Goal: Find specific page/section: Find specific page/section

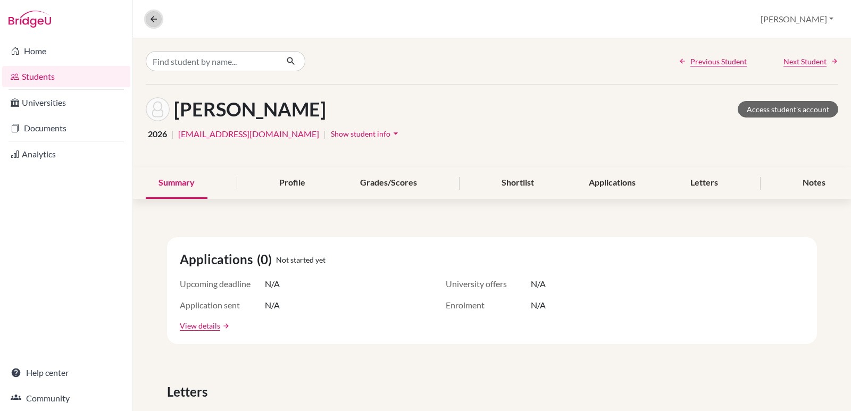
click at [151, 25] on button at bounding box center [154, 19] width 16 height 16
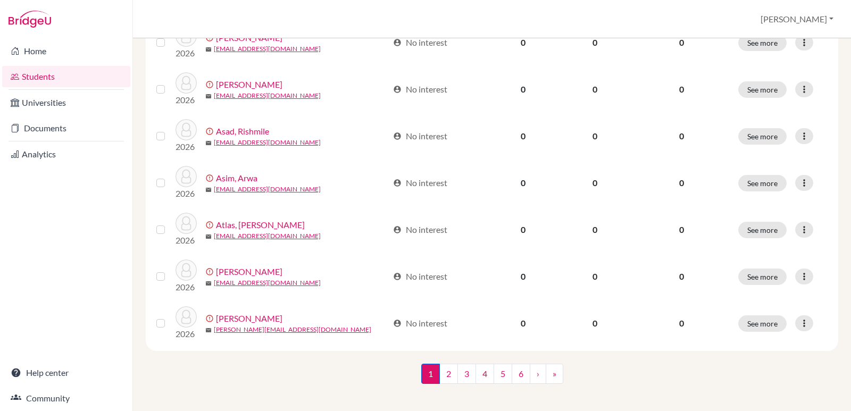
scroll to position [806, 0]
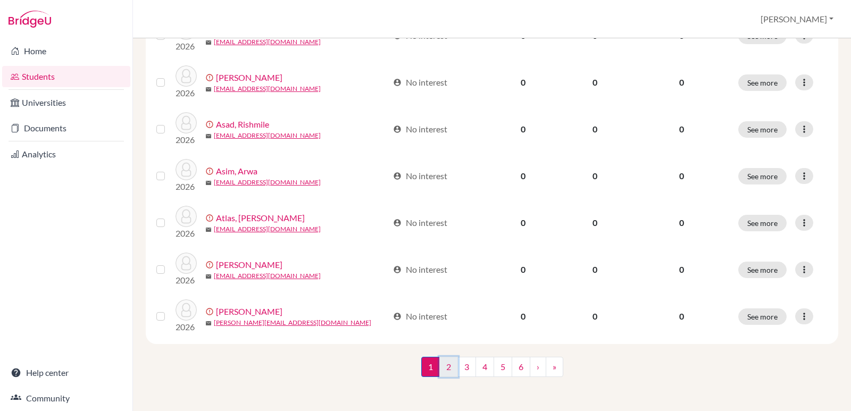
click at [448, 363] on link "2" at bounding box center [449, 367] width 19 height 20
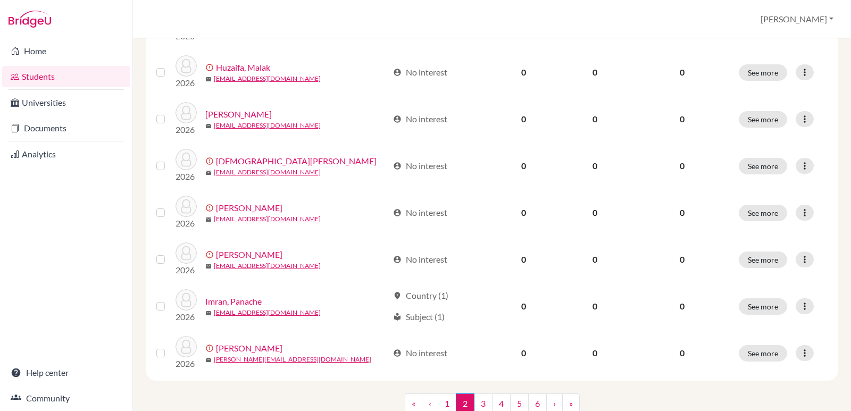
scroll to position [806, 0]
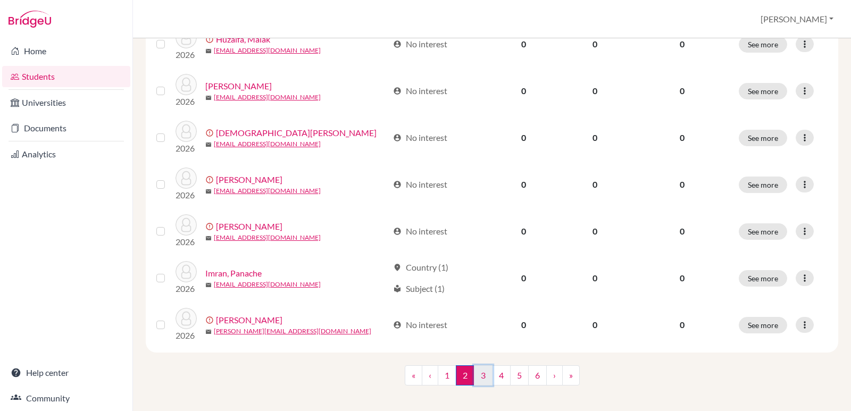
click at [482, 366] on link "3" at bounding box center [483, 376] width 19 height 20
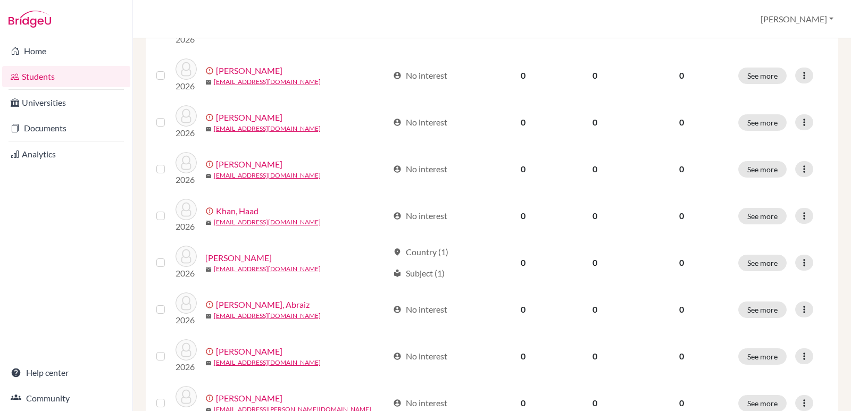
scroll to position [770, 0]
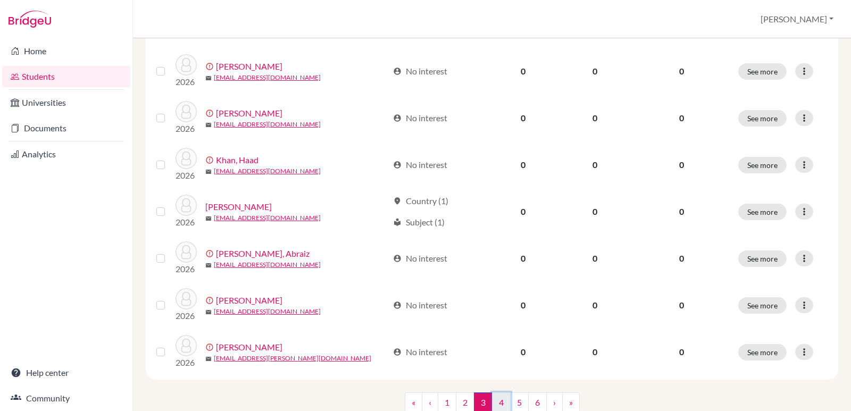
click at [492, 401] on link "4" at bounding box center [501, 403] width 19 height 20
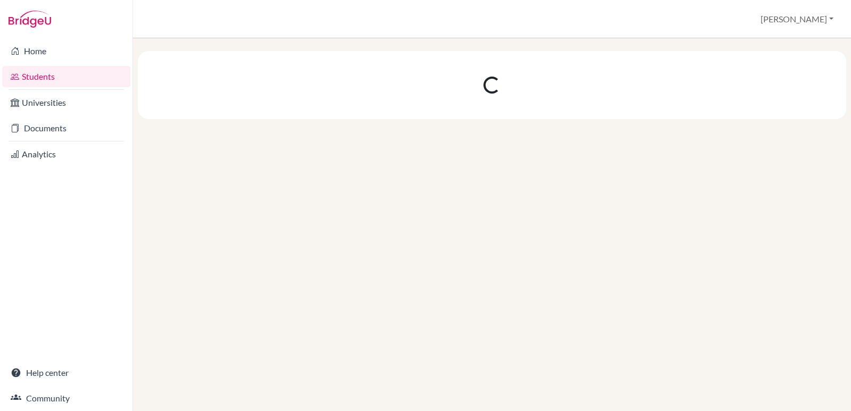
scroll to position [0, 0]
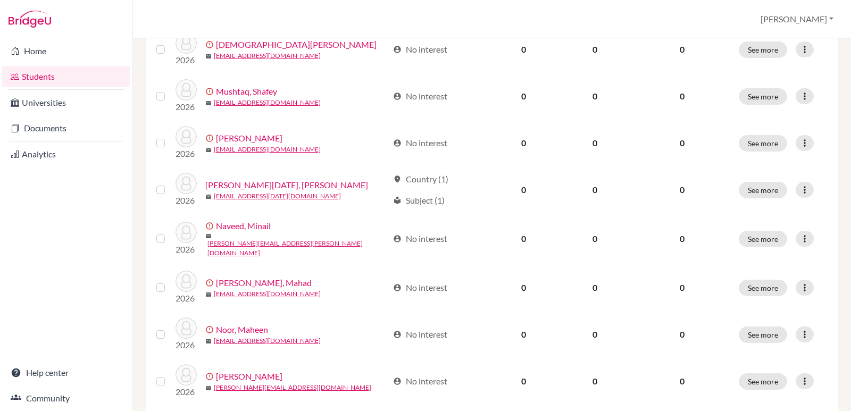
scroll to position [232, 0]
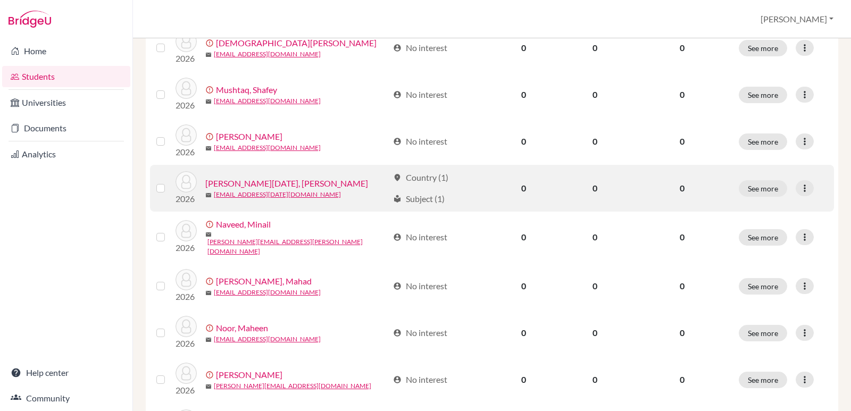
click at [404, 176] on div "location_on Country (1)" at bounding box center [420, 177] width 55 height 13
click at [251, 178] on link "Nadeem Raja, Ali" at bounding box center [286, 183] width 163 height 13
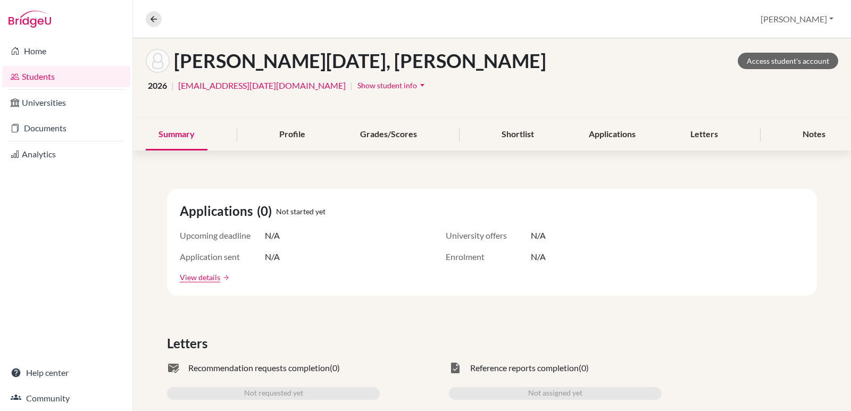
scroll to position [46, 0]
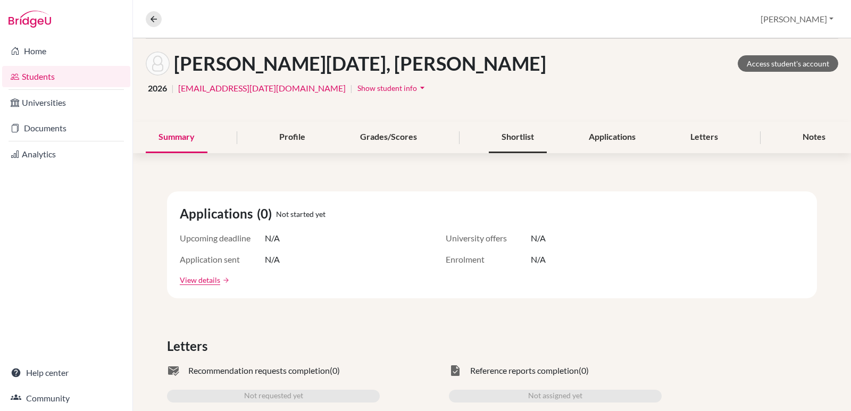
click at [524, 136] on div "Shortlist" at bounding box center [518, 137] width 58 height 31
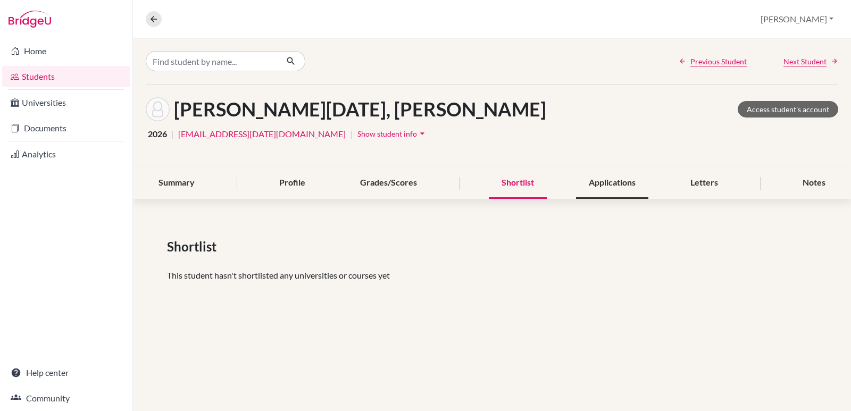
click at [617, 184] on div "Applications" at bounding box center [612, 183] width 72 height 31
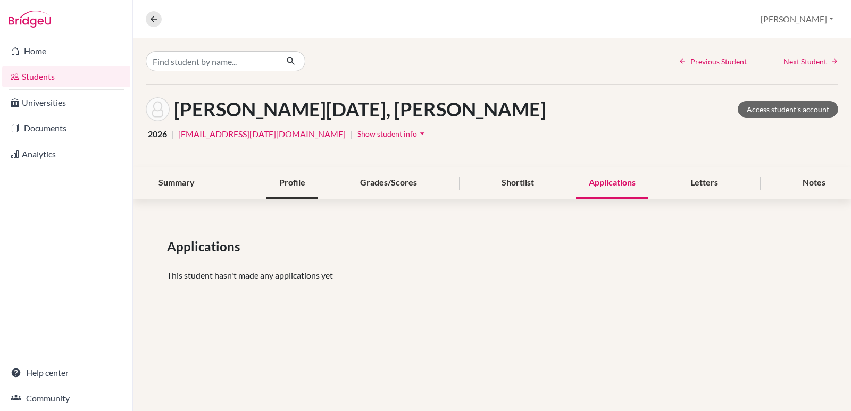
click at [305, 172] on div "Profile" at bounding box center [293, 183] width 52 height 31
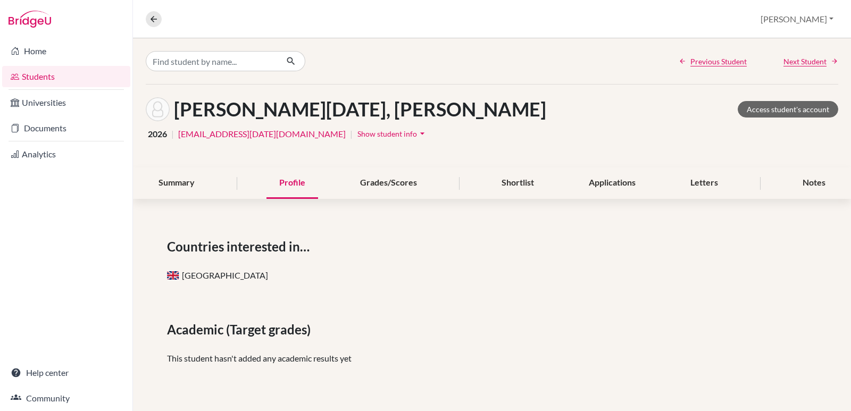
click at [177, 201] on div "Previous Student Next Student Nadeem Raja, Ali Access student's account 2026 | …" at bounding box center [492, 305] width 718 height 535
click at [187, 185] on div "Summary" at bounding box center [177, 183] width 62 height 31
click at [186, 186] on div "Summary" at bounding box center [177, 183] width 62 height 31
